Goal: Task Accomplishment & Management: Use online tool/utility

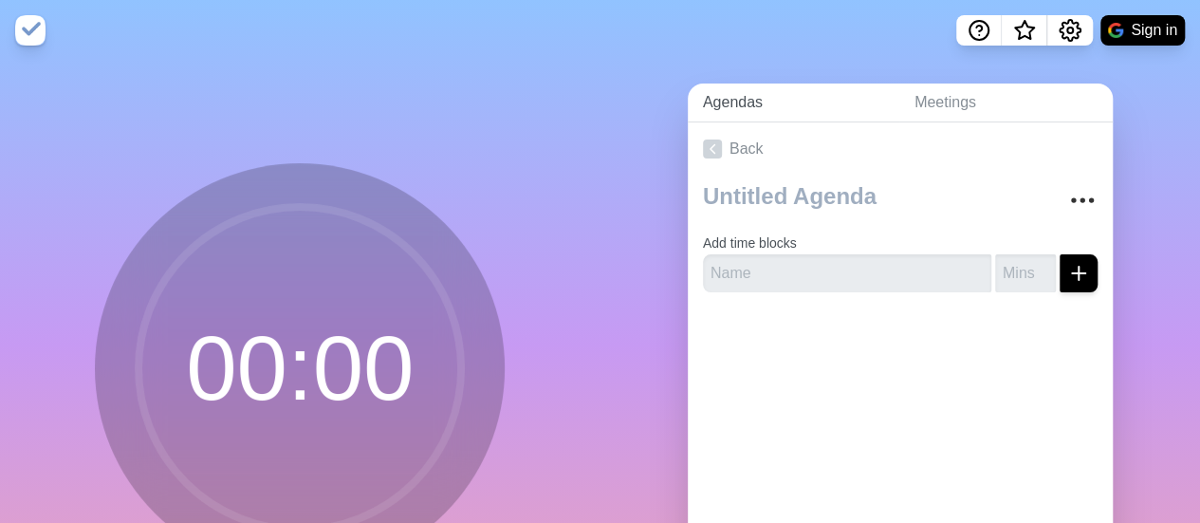
click at [746, 104] on link "Agendas" at bounding box center [794, 102] width 212 height 39
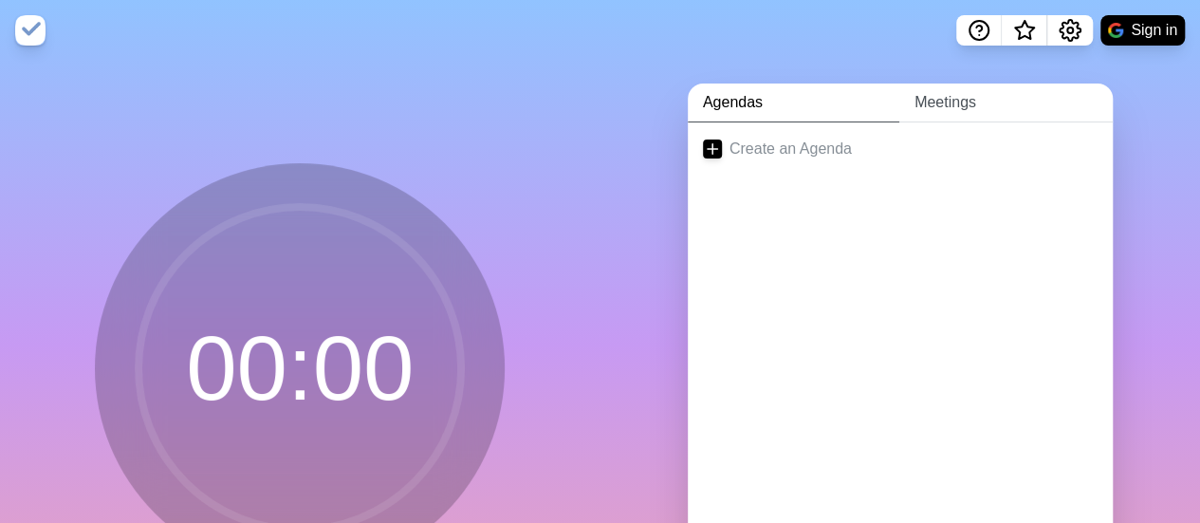
click at [973, 98] on link "Meetings" at bounding box center [1005, 102] width 213 height 39
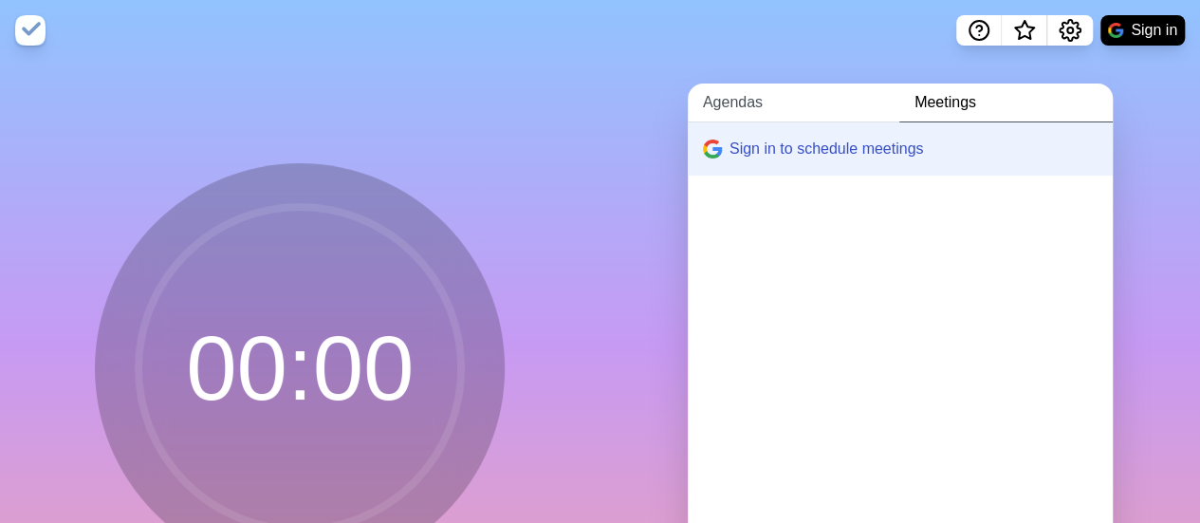
click at [764, 104] on link "Agendas" at bounding box center [794, 102] width 212 height 39
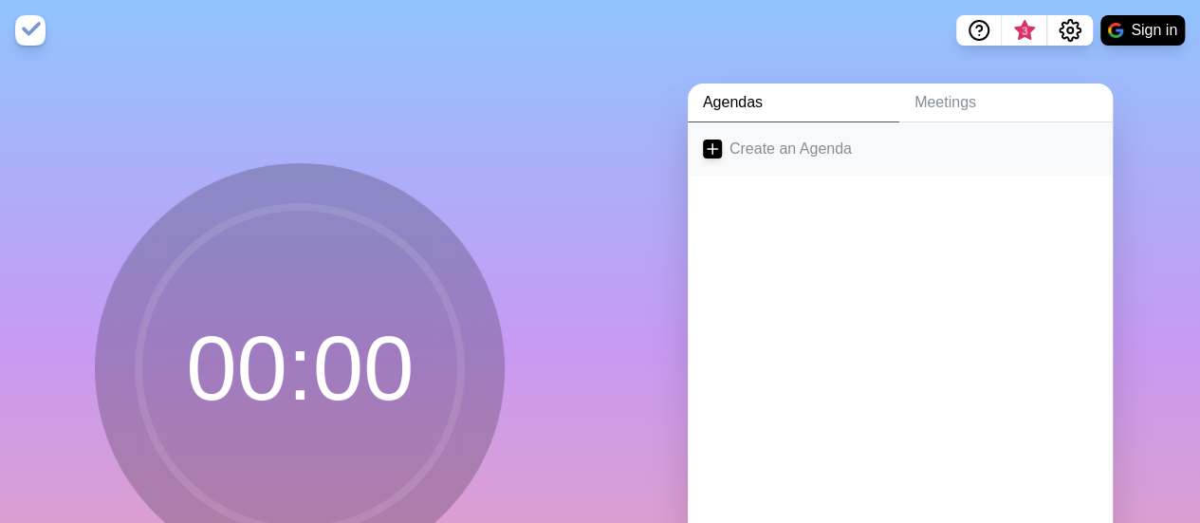
click at [763, 144] on link "Create an Agenda" at bounding box center [900, 148] width 425 height 53
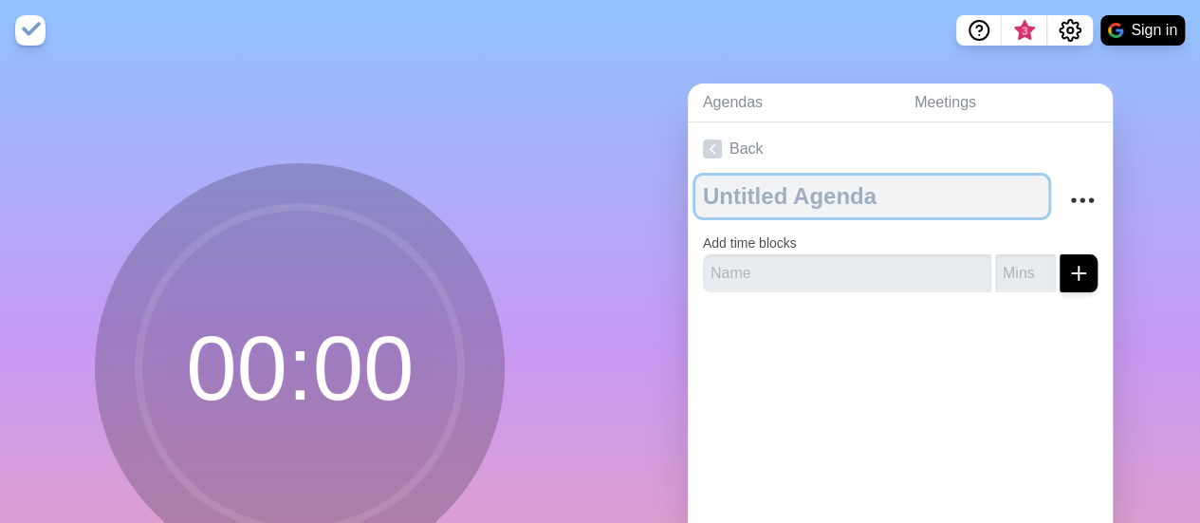
click at [769, 201] on textarea at bounding box center [871, 197] width 353 height 42
type textarea "PB4L Week 3"
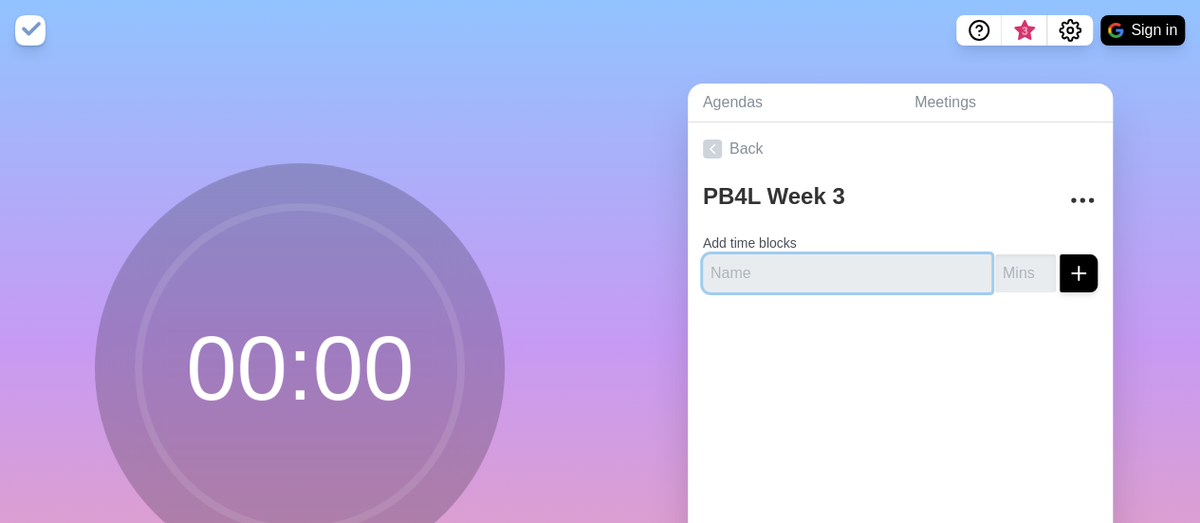
click at [780, 273] on input "text" at bounding box center [847, 273] width 288 height 38
type input "C"
type input "Wins and acknowledgements"
click at [1060, 254] on button "submit" at bounding box center [1079, 273] width 38 height 38
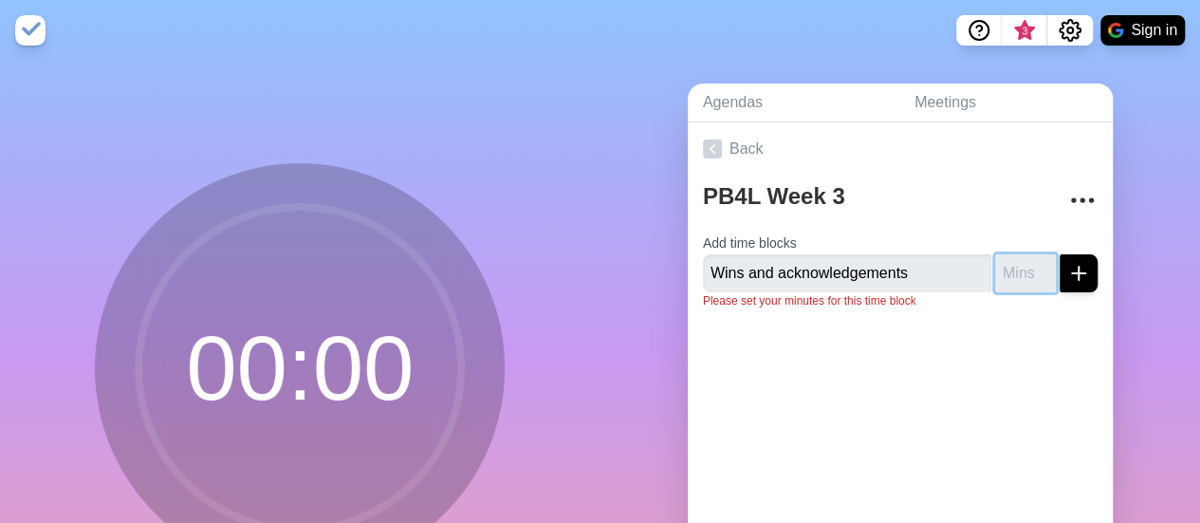
click at [1000, 269] on input "number" at bounding box center [1025, 273] width 61 height 38
type input "2"
click at [1013, 328] on div at bounding box center [900, 362] width 425 height 76
click at [1060, 287] on button "submit" at bounding box center [1079, 273] width 38 height 38
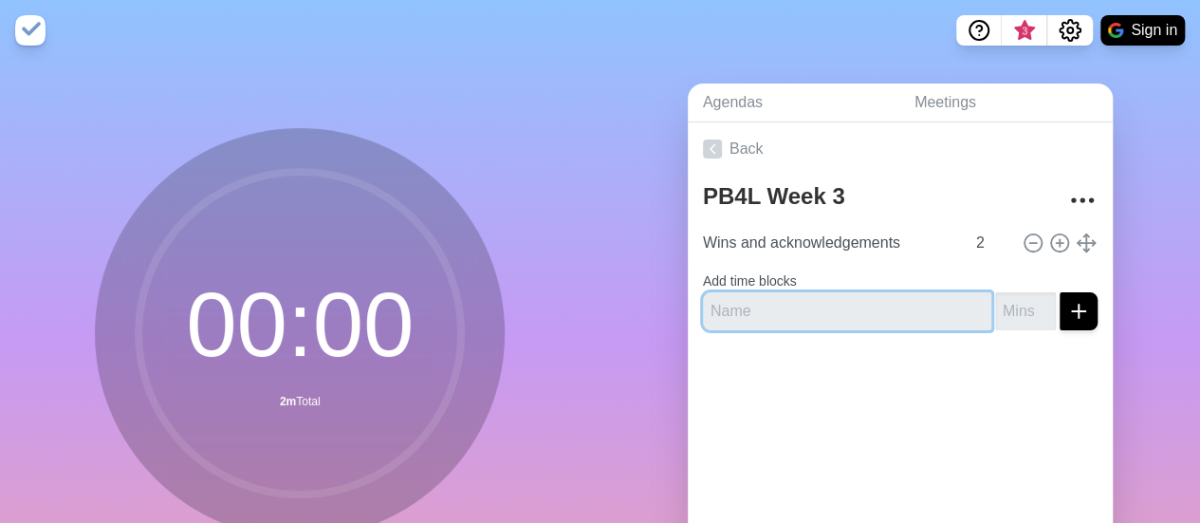
click at [848, 313] on input "text" at bounding box center [847, 311] width 288 height 38
type input "Waist pack update"
click at [1060, 292] on button "submit" at bounding box center [1079, 311] width 38 height 38
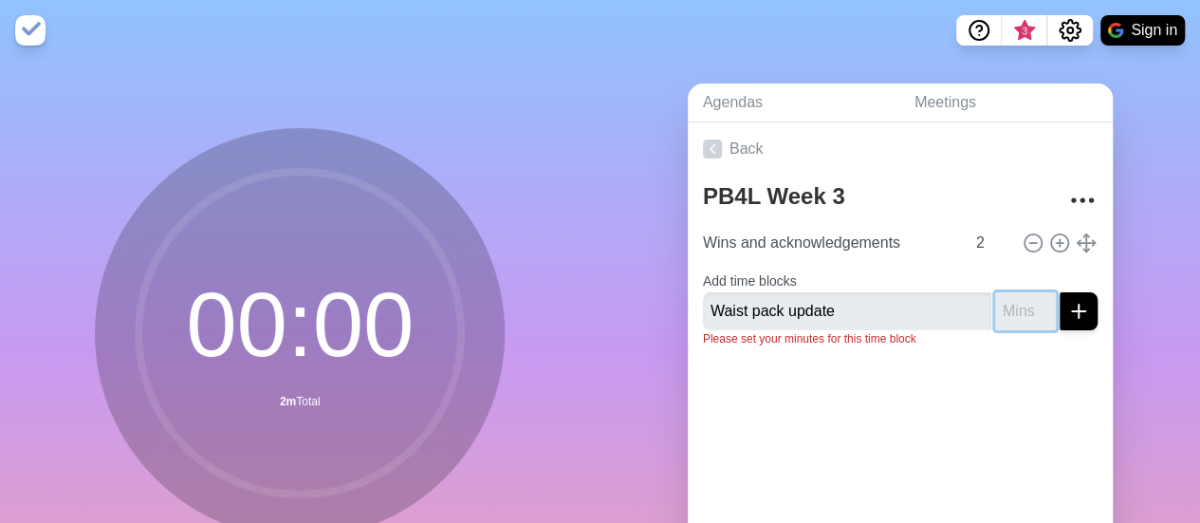
click at [995, 310] on input "number" at bounding box center [1025, 311] width 61 height 38
type input "5"
click at [1060, 292] on button "submit" at bounding box center [1079, 311] width 38 height 38
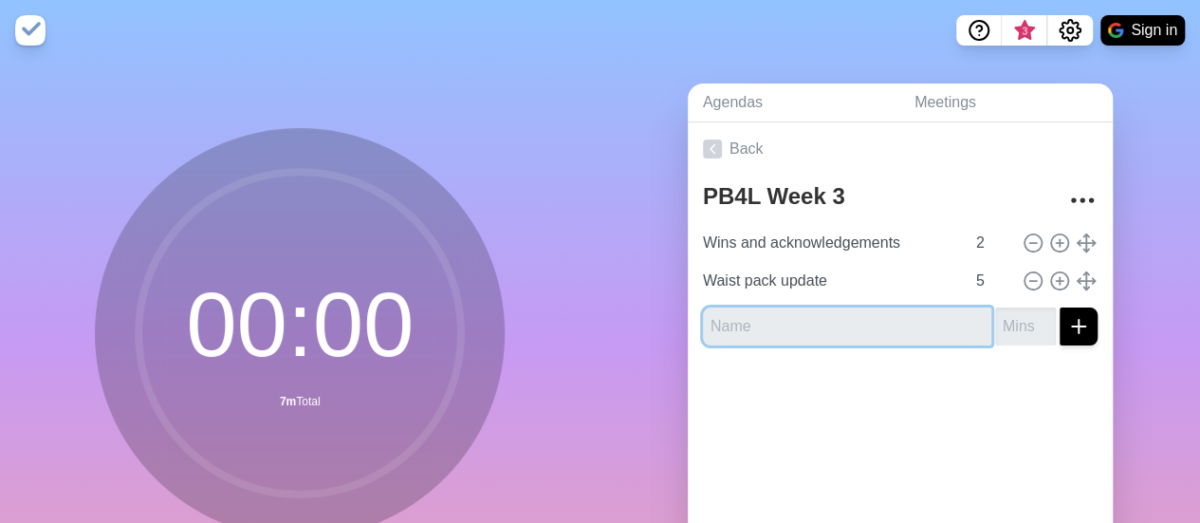
click at [868, 319] on input "text" at bounding box center [847, 326] width 288 height 38
type input "Diary presentation"
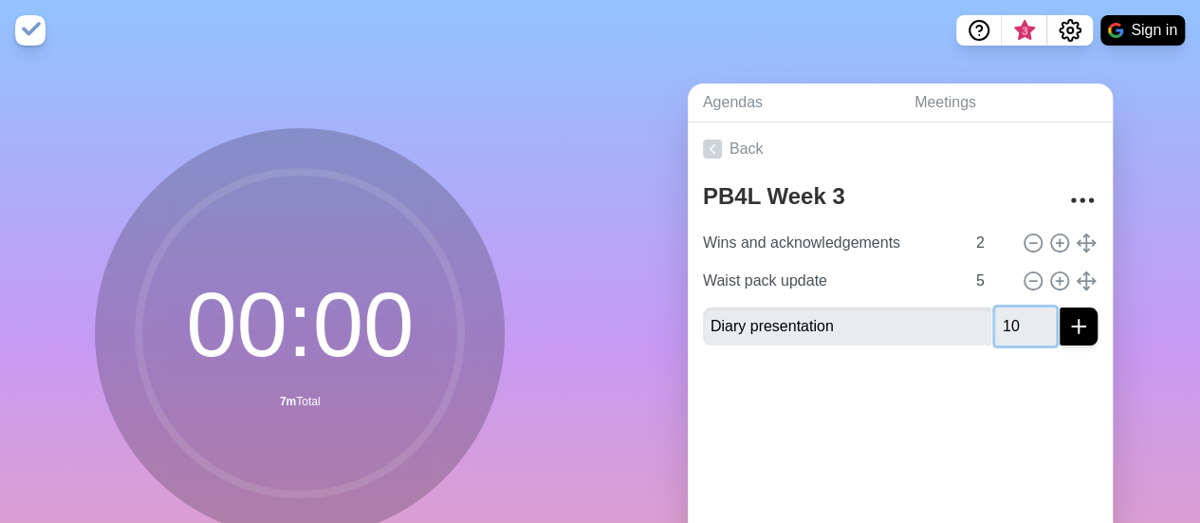
type input "10"
click at [1067, 329] on icon "submit" at bounding box center [1078, 326] width 23 height 23
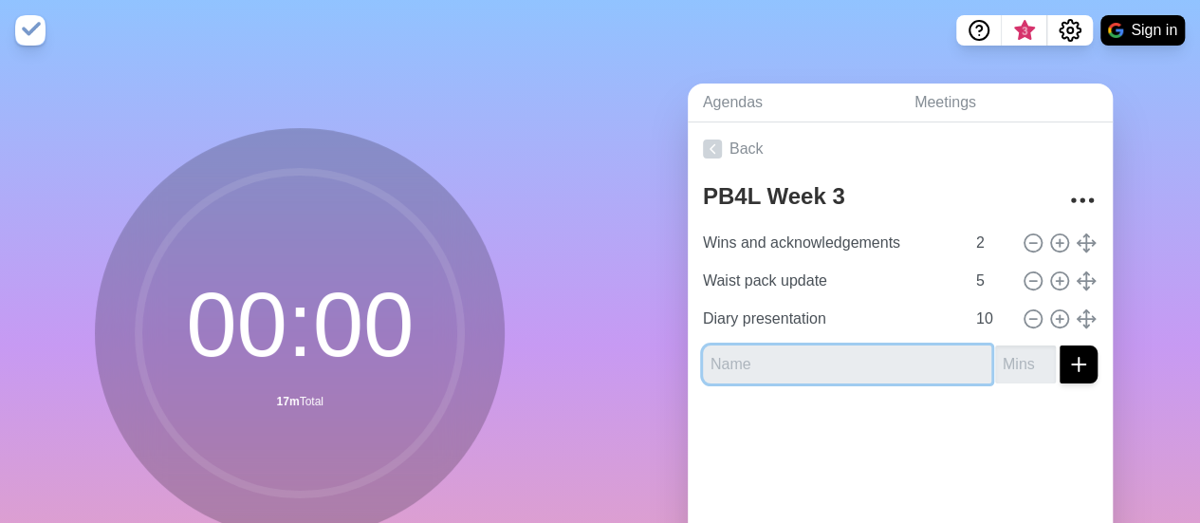
click at [858, 360] on input "text" at bounding box center [847, 364] width 288 height 38
type input "End of year trip"
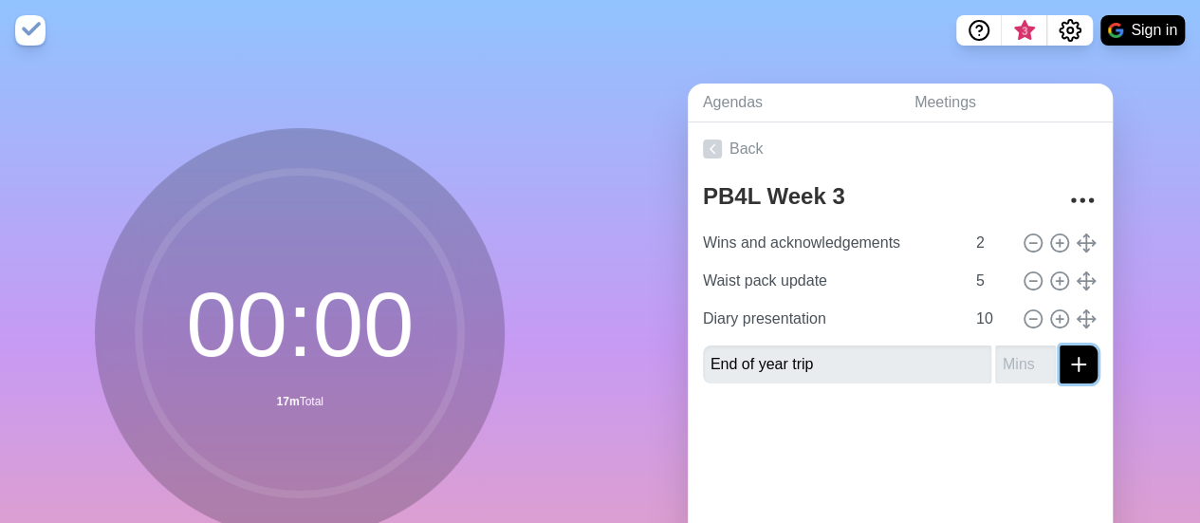
click at [1067, 360] on icon "submit" at bounding box center [1078, 364] width 23 height 23
type input "10"
click at [1067, 360] on icon "submit" at bounding box center [1078, 364] width 23 height 23
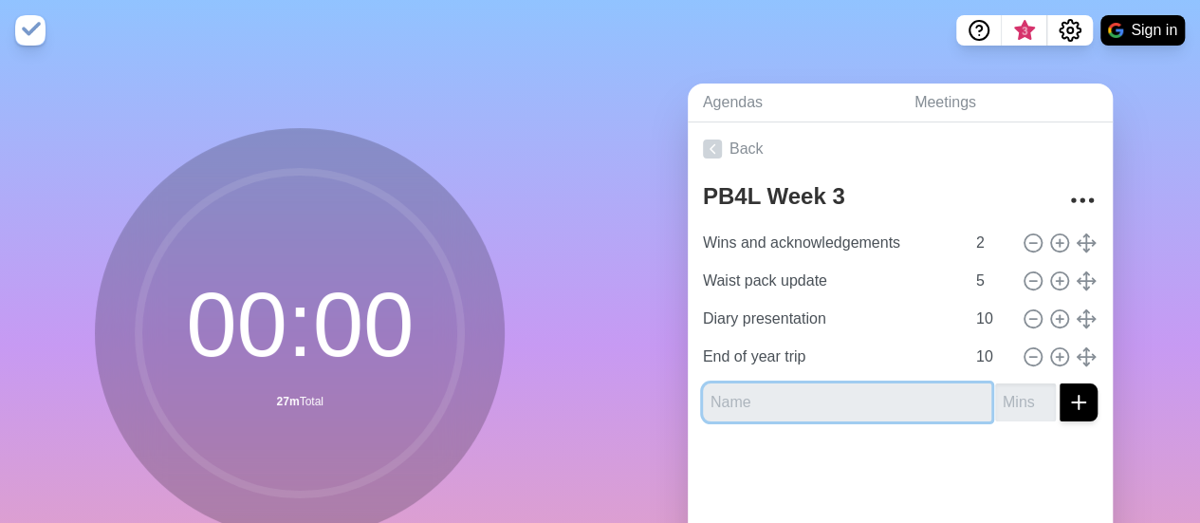
click at [818, 396] on input "text" at bounding box center [847, 402] width 288 height 38
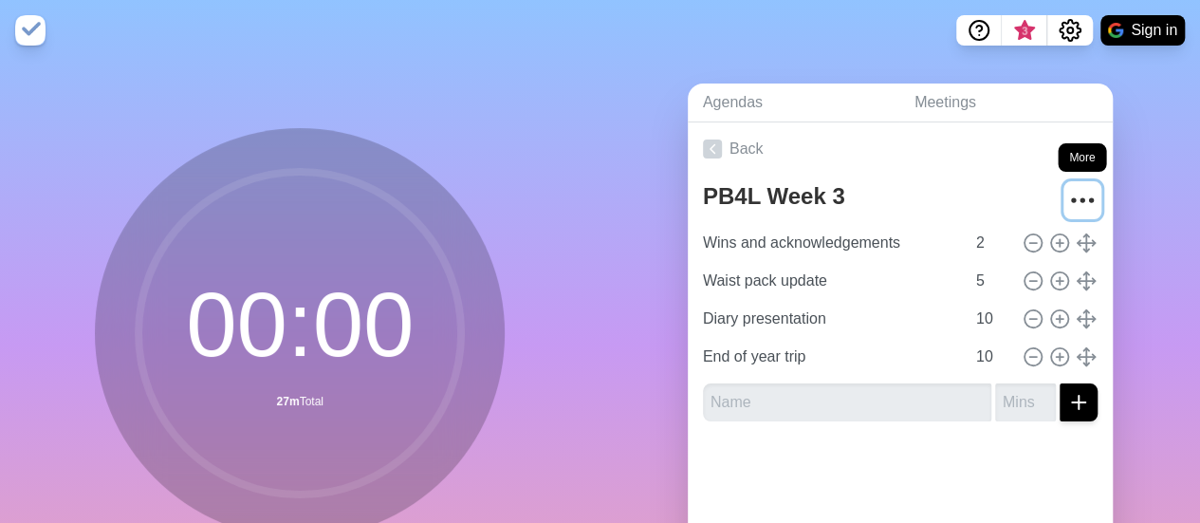
click at [1076, 210] on button "More" at bounding box center [1083, 200] width 38 height 38
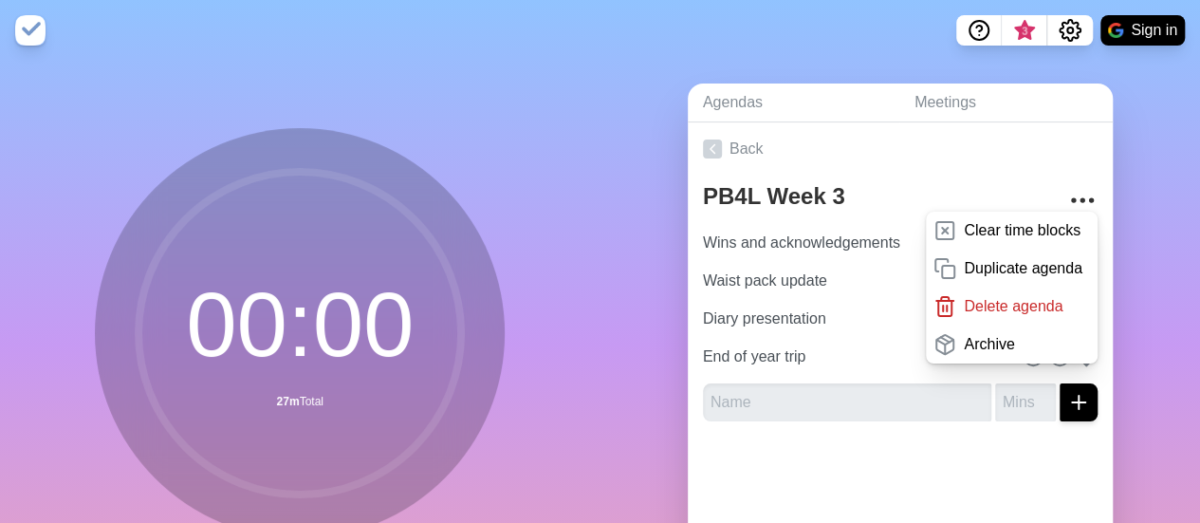
click at [1133, 255] on div "Agendas Meetings Back PB4L Week 3 Clear time blocks Duplicate agenda Delete age…" at bounding box center [901, 376] width 601 height 630
click at [356, 46] on nav "3 Sign in" at bounding box center [600, 30] width 1200 height 61
click at [1163, 29] on button "Sign in" at bounding box center [1143, 30] width 84 height 30
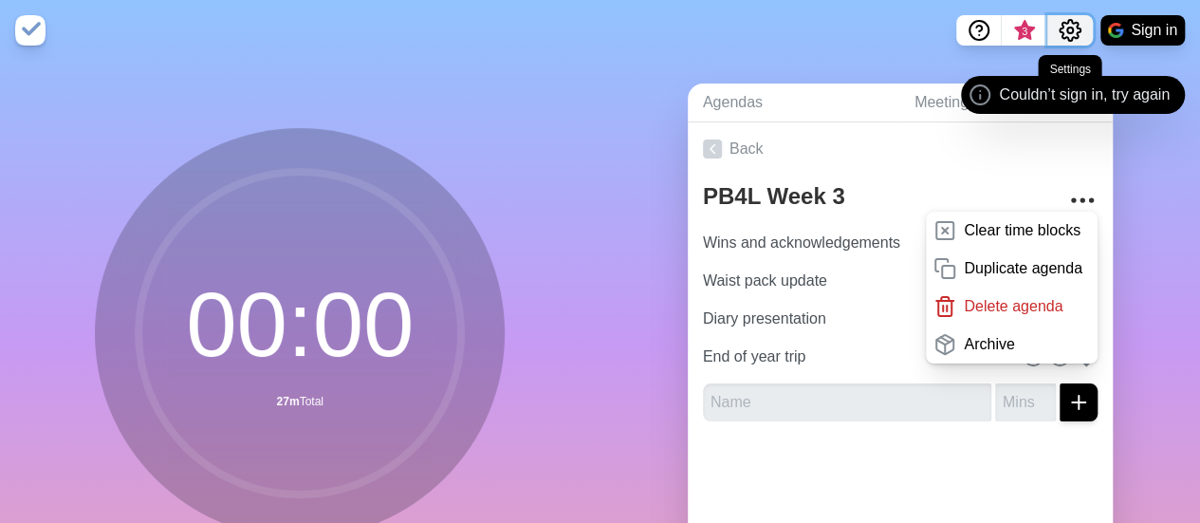
click at [1076, 33] on icon "Settings" at bounding box center [1070, 30] width 21 height 21
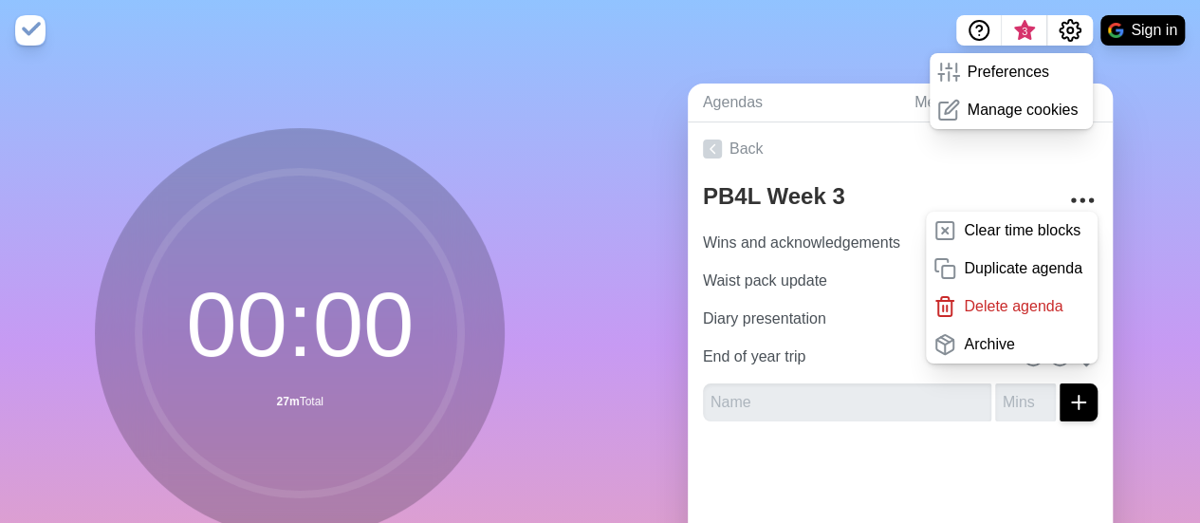
click at [794, 9] on nav "3 Preferences Manage cookies Sign in" at bounding box center [600, 30] width 1200 height 61
drag, startPoint x: 1154, startPoint y: 171, endPoint x: 1155, endPoint y: 160, distance: 10.5
click at [1154, 170] on div "Agendas Meetings Back PB4L Week 3 Clear time blocks Duplicate agenda Delete age…" at bounding box center [901, 376] width 601 height 630
click at [776, 72] on div "Agendas Meetings Back PB4L Week 3 Clear time blocks Duplicate agenda Delete age…" at bounding box center [901, 376] width 601 height 630
click at [1033, 25] on span "3" at bounding box center [1025, 36] width 30 height 40
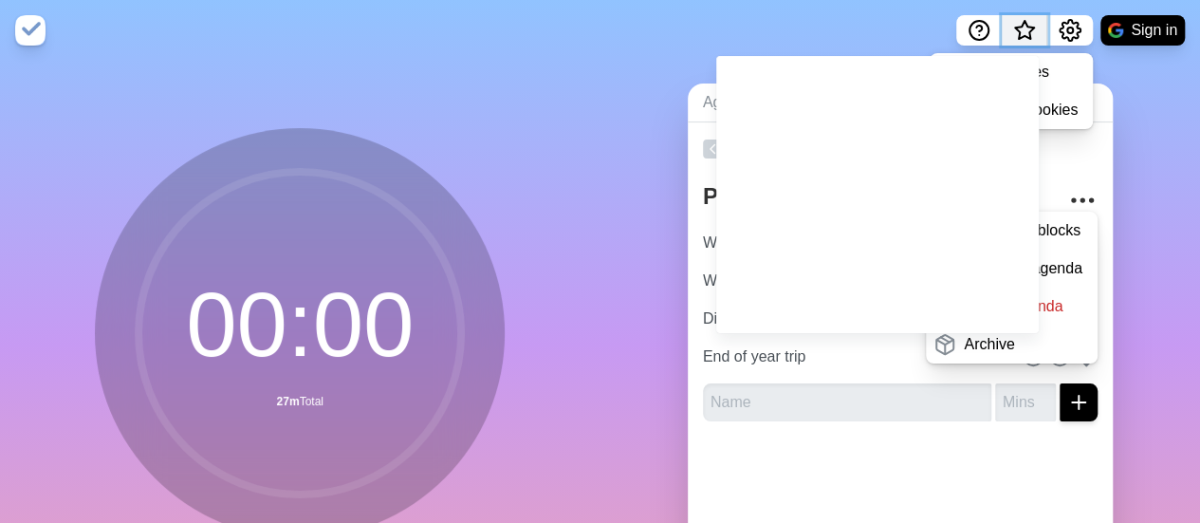
click at [1023, 30] on span "What’s new" at bounding box center [1024, 31] width 9 height 9
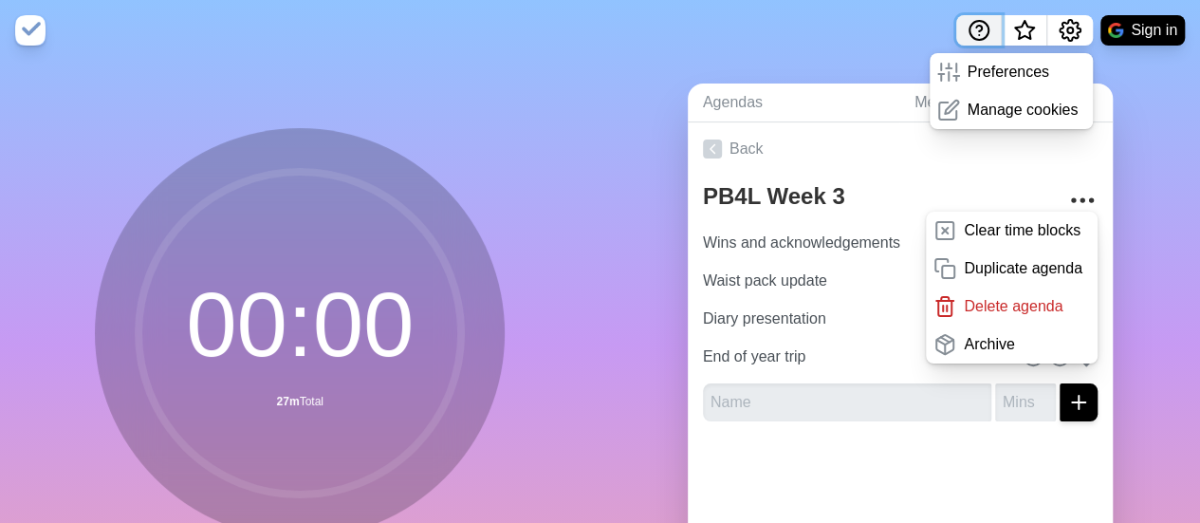
click at [987, 30] on circle "Help" at bounding box center [979, 30] width 19 height 19
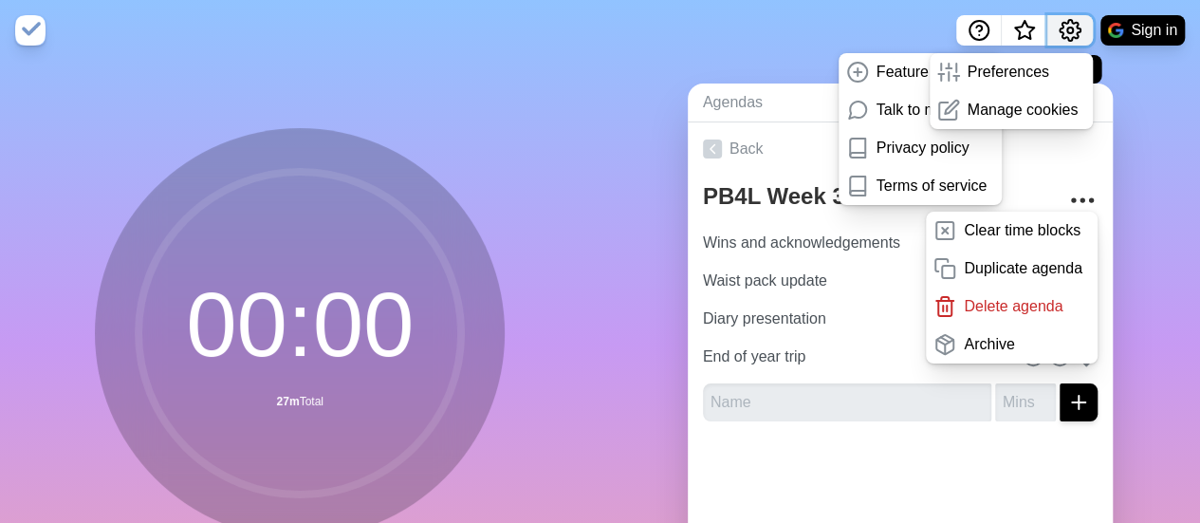
click at [1061, 35] on icon "Settings" at bounding box center [1070, 30] width 21 height 21
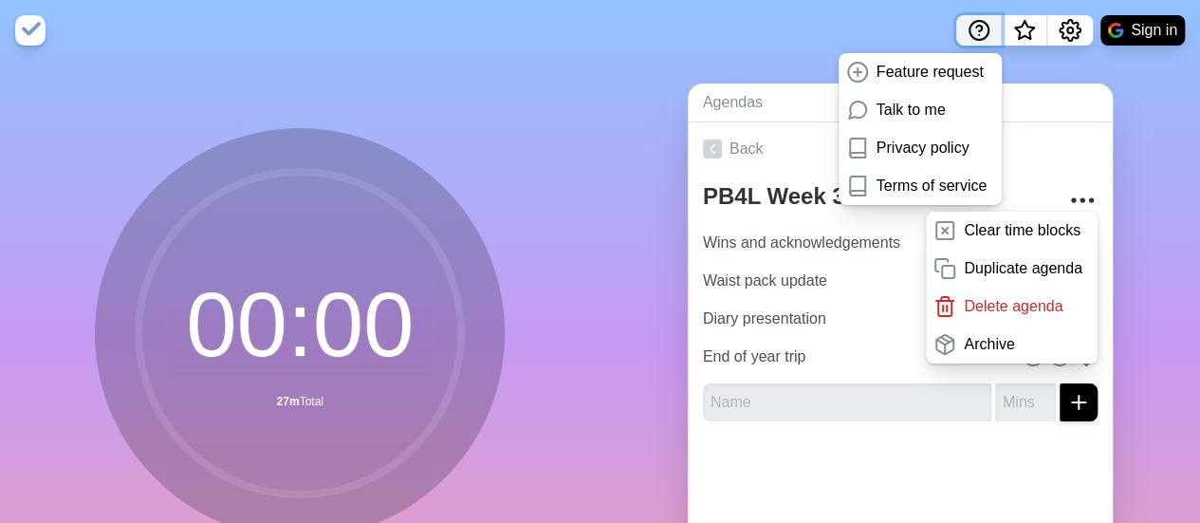
click at [988, 28] on icon "Help" at bounding box center [979, 30] width 23 height 23
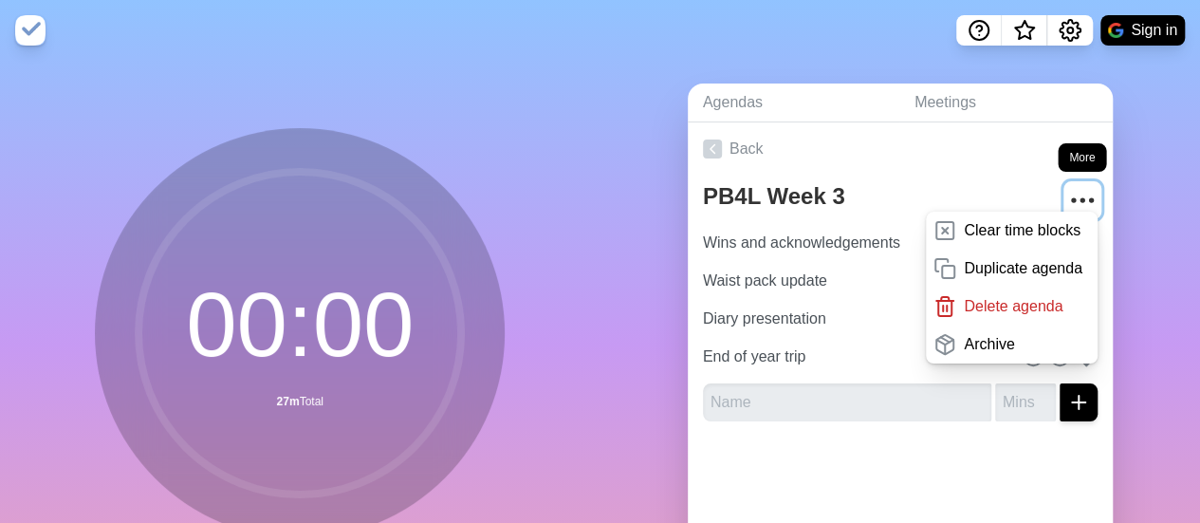
click at [1067, 193] on icon "More" at bounding box center [1082, 200] width 30 height 30
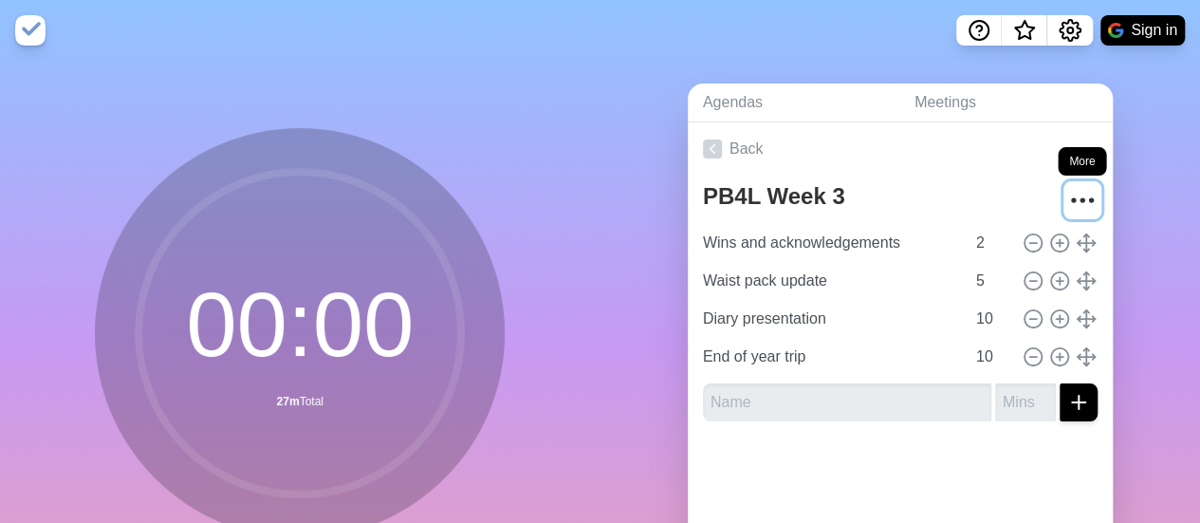
scroll to position [182, 0]
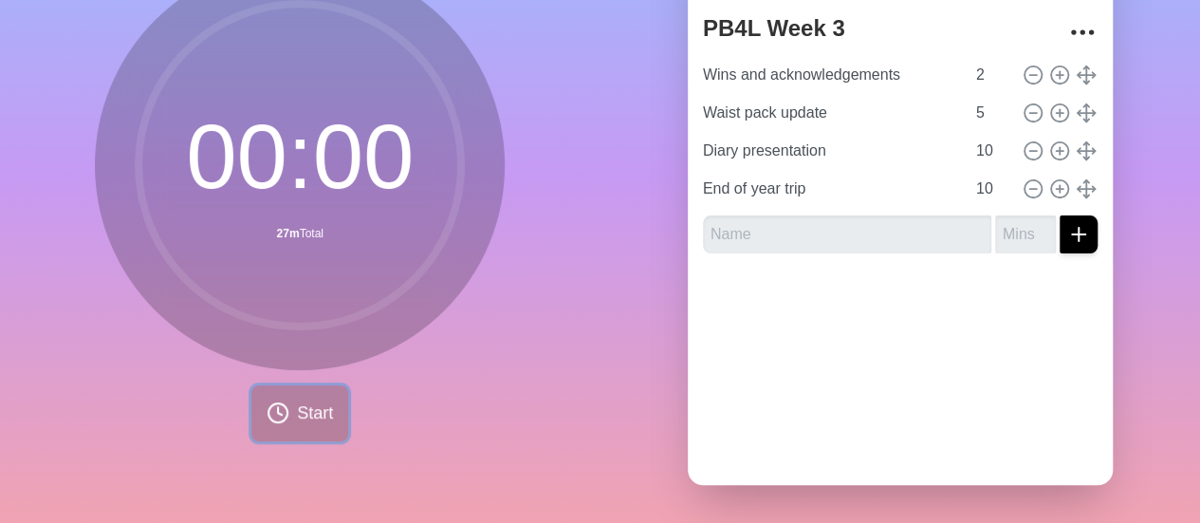
click at [300, 400] on span "Start" at bounding box center [315, 413] width 36 height 26
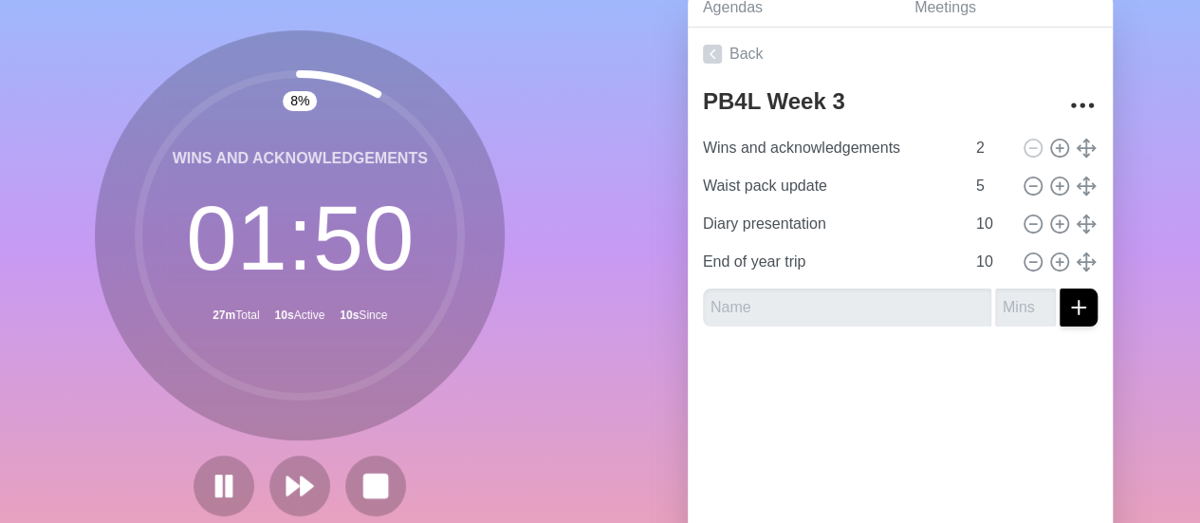
scroll to position [0, 0]
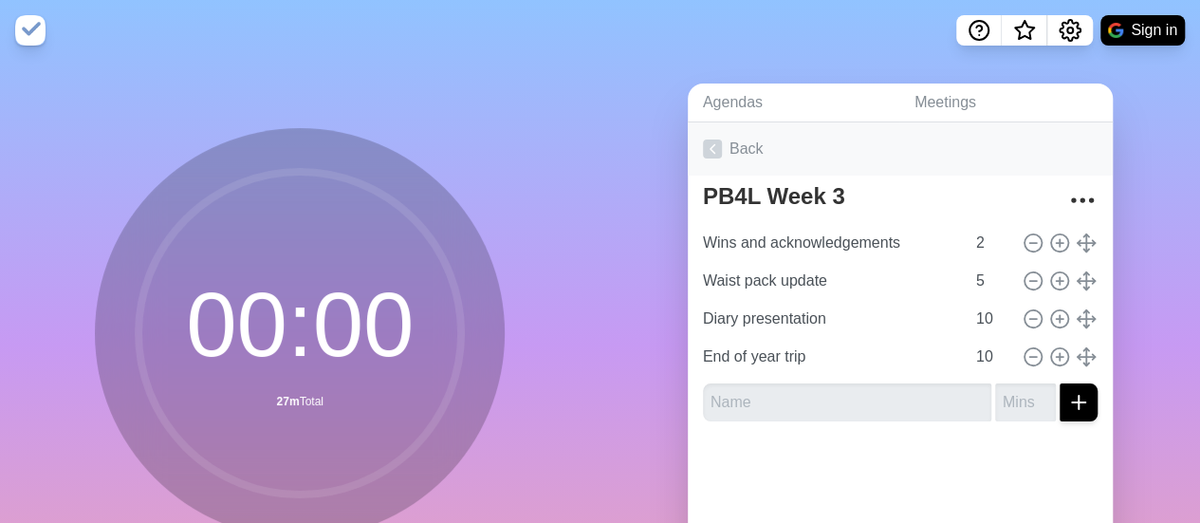
click at [736, 144] on link "Back" at bounding box center [900, 148] width 425 height 53
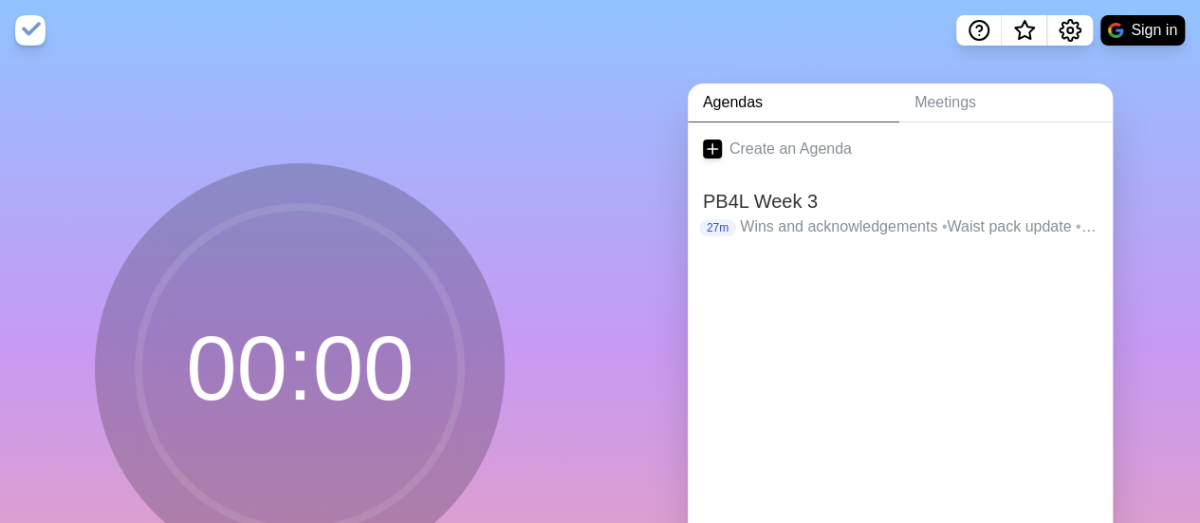
click at [624, 294] on div "Agendas Meetings Create an Agenda PB4L Week 3 27m Wins and acknowledgements • W…" at bounding box center [901, 376] width 601 height 630
click at [17, 37] on img at bounding box center [30, 30] width 30 height 30
click at [34, 34] on img at bounding box center [30, 30] width 30 height 30
click at [687, 0] on html "Sign in 00 : 00 Agendas Meetings Create an Agenda PB4L Week 3 27m Wins and ackn…" at bounding box center [600, 345] width 1200 height 691
drag, startPoint x: 786, startPoint y: 210, endPoint x: 1133, endPoint y: 31, distance: 390.4
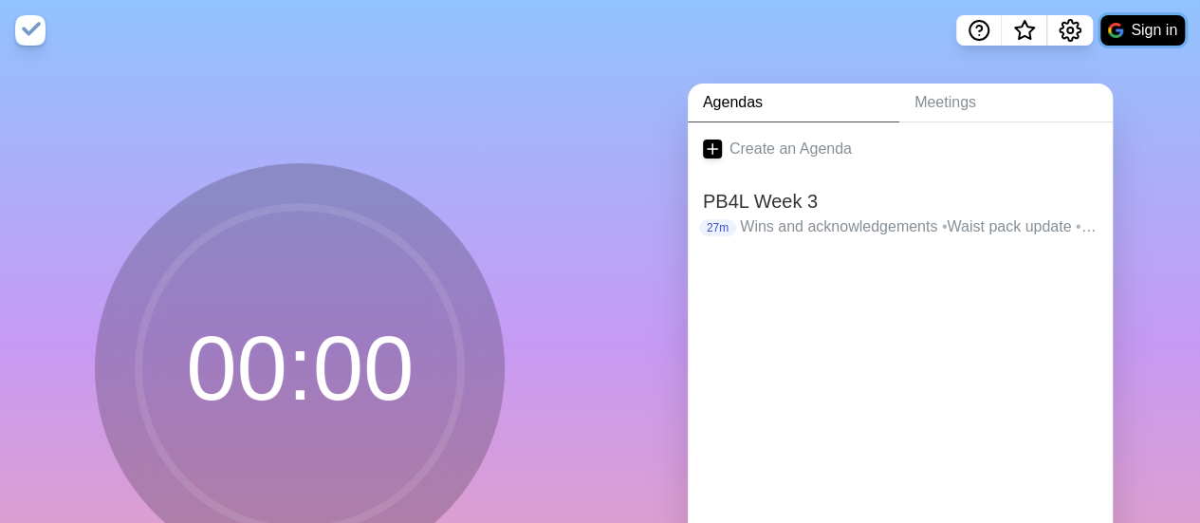
click at [1133, 31] on button "Sign in" at bounding box center [1143, 30] width 84 height 30
